Goal: Share content

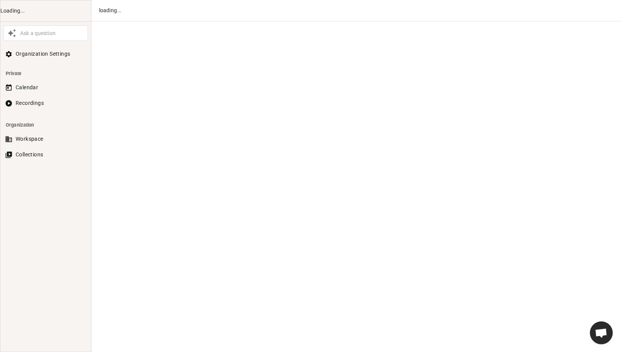
scroll to position [374, 0]
click at [34, 98] on button "Recordings" at bounding box center [45, 103] width 85 height 14
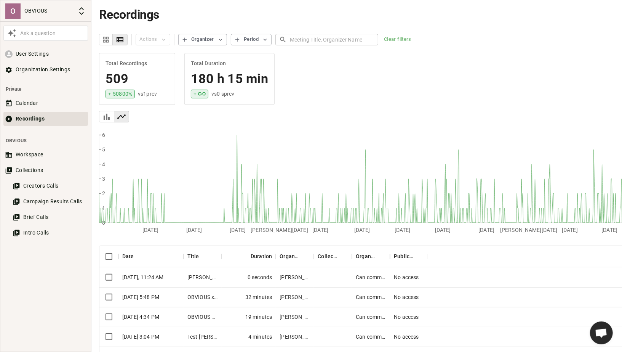
click at [243, 278] on div "0 seconds" at bounding box center [249, 277] width 54 height 20
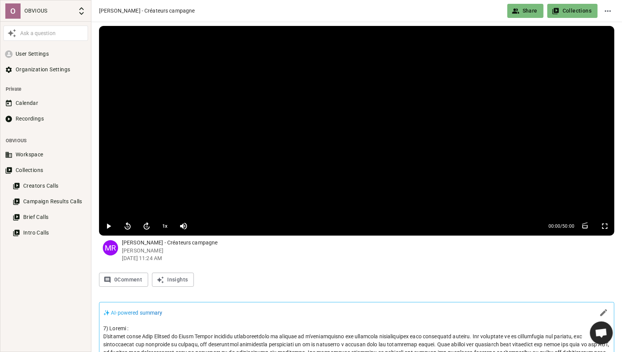
click at [526, 10] on button "Share" at bounding box center [525, 11] width 36 height 14
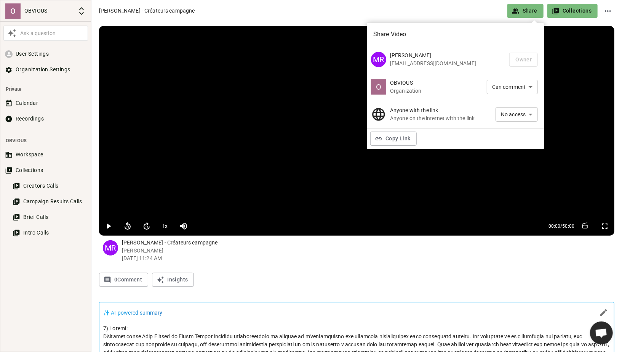
click at [513, 130] on li "Can view" at bounding box center [517, 128] width 42 height 13
type input "VIEW"
click at [395, 138] on button "Copy Link" at bounding box center [393, 138] width 46 height 14
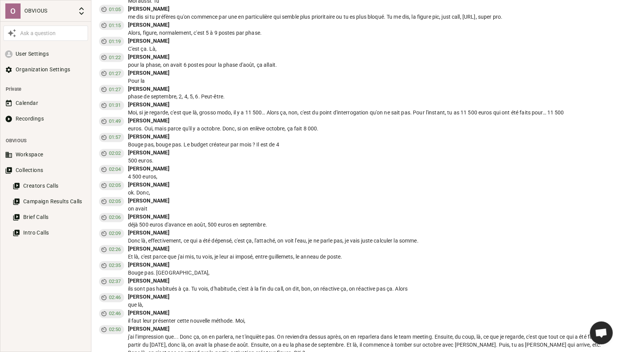
scroll to position [844, 0]
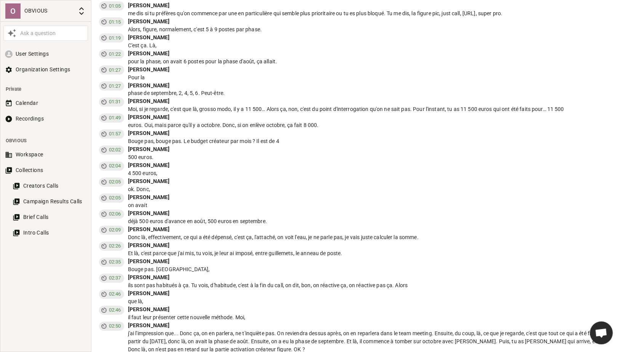
click at [272, 130] on div "[PERSON_NAME]" at bounding box center [371, 134] width 487 height 8
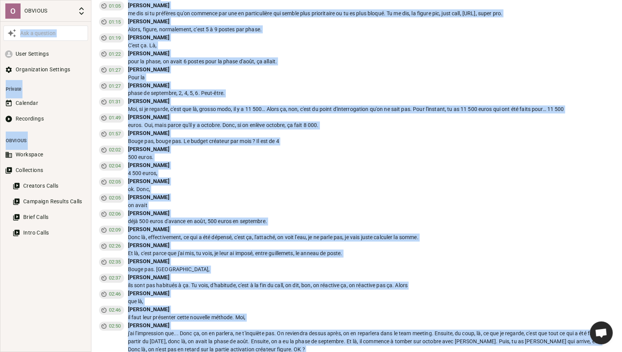
copy body "Lor i dolorsit Amet Consecte Adipiscingel Seddoeiu Tempori Utlabore Etdolorema …"
